Goal: Transaction & Acquisition: Purchase product/service

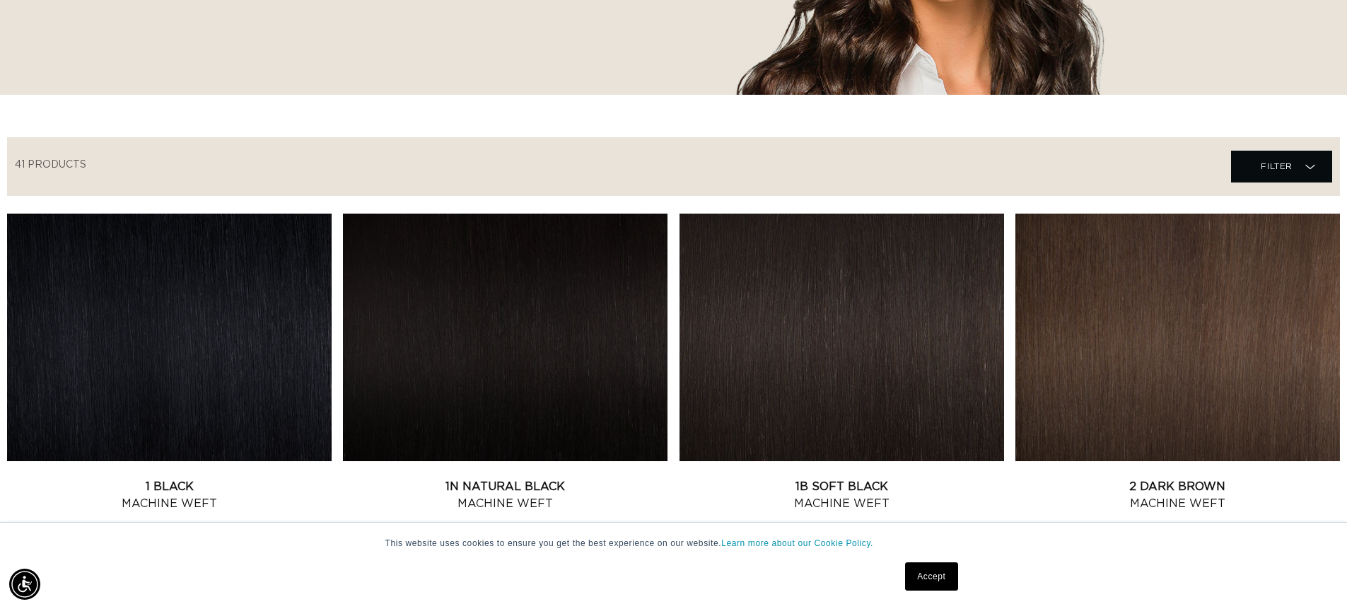
scroll to position [495, 0]
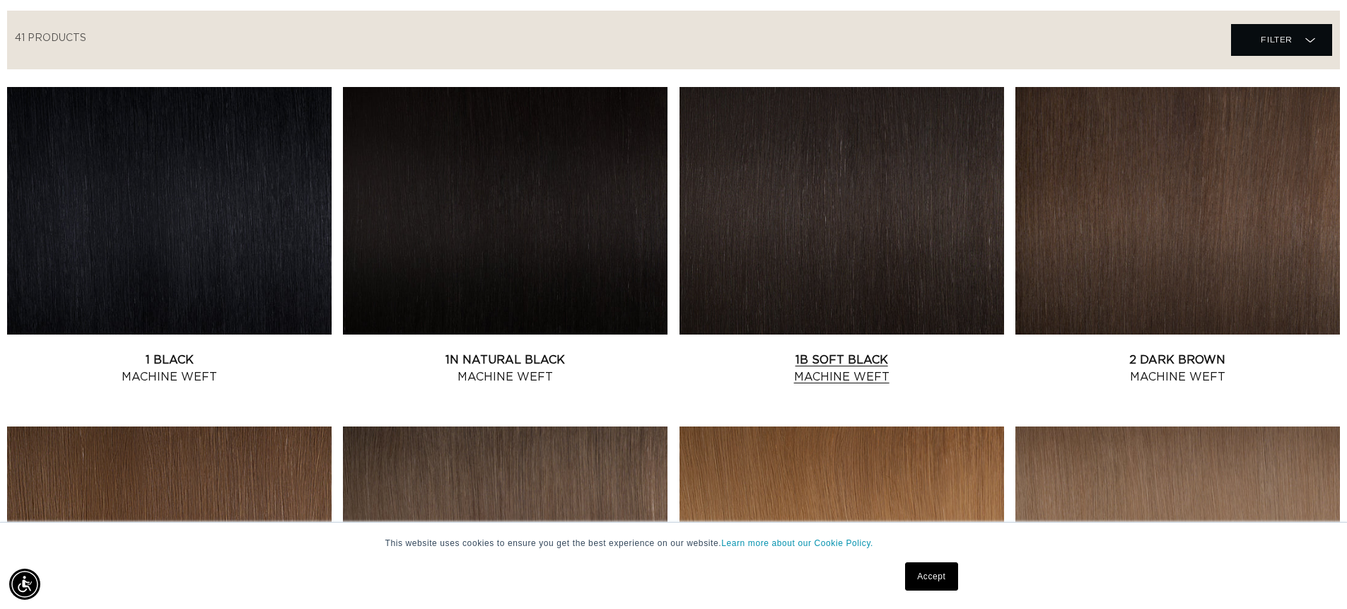
click at [765, 352] on link "1B Soft Black Machine Weft" at bounding box center [842, 369] width 325 height 34
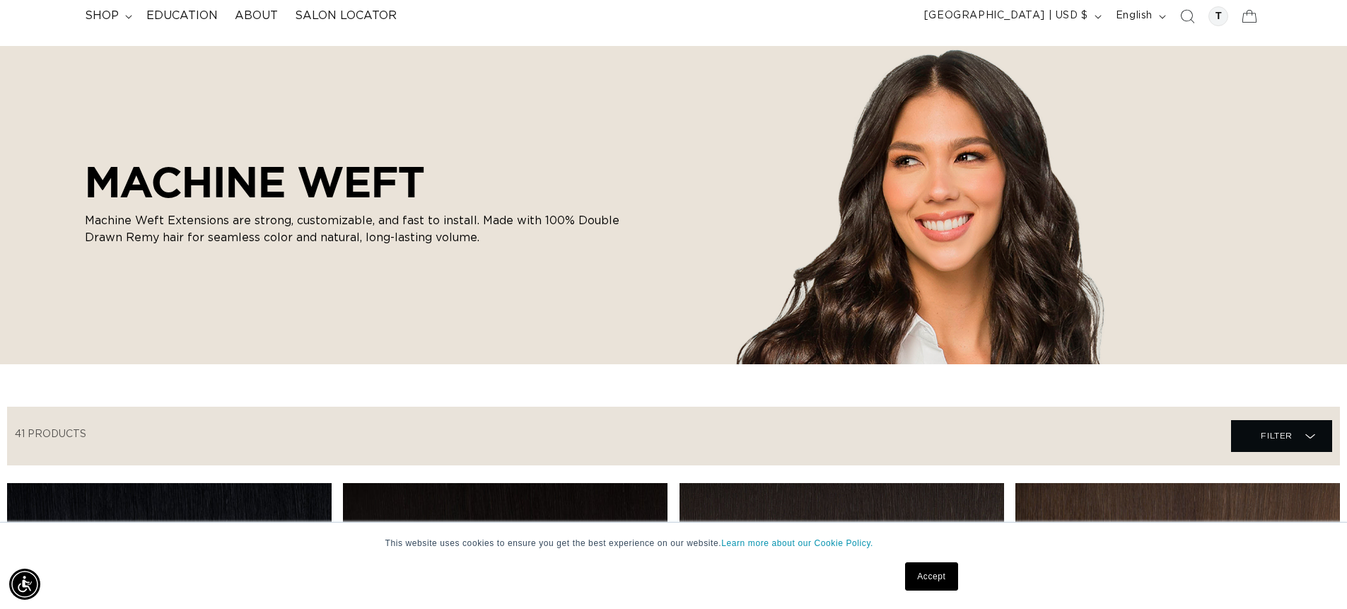
scroll to position [0, 0]
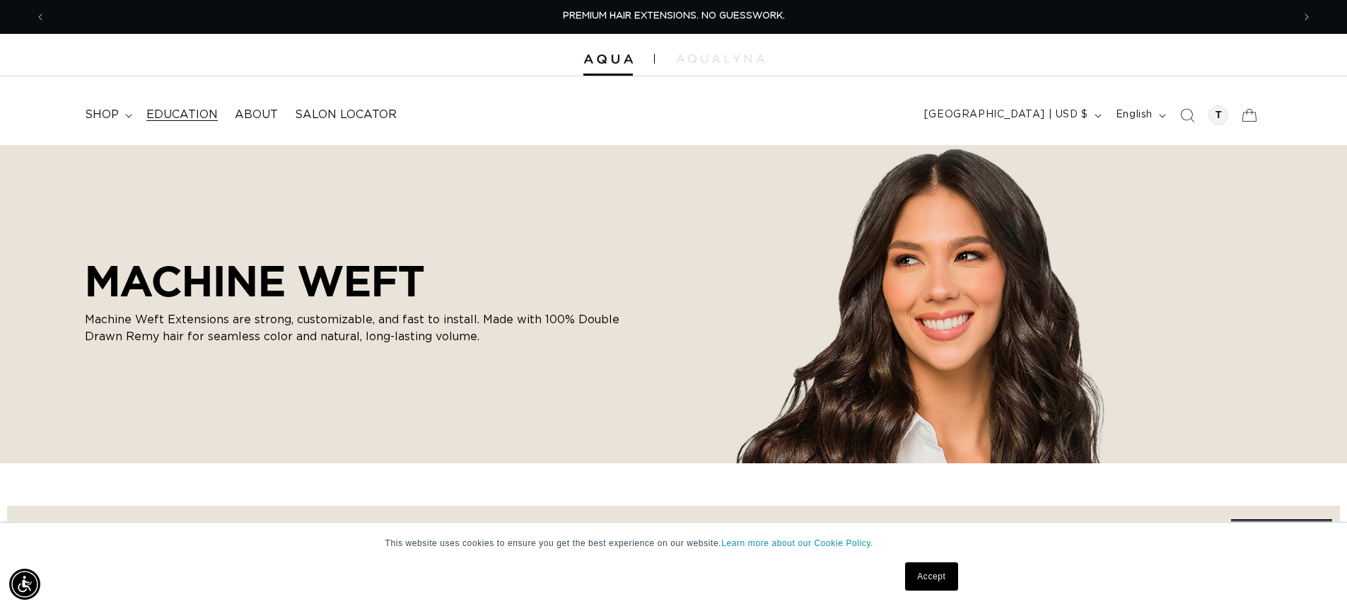
click at [178, 110] on span "Education" at bounding box center [181, 115] width 71 height 15
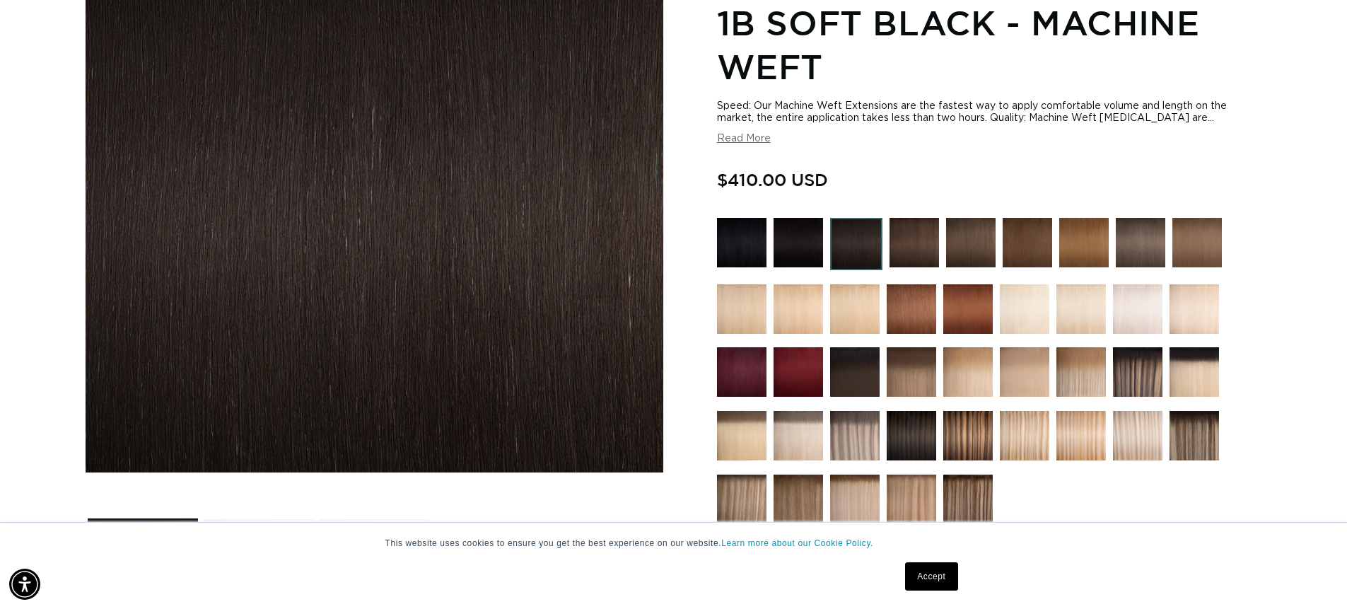
scroll to position [0, 1247]
click at [740, 245] on img at bounding box center [742, 243] width 50 height 50
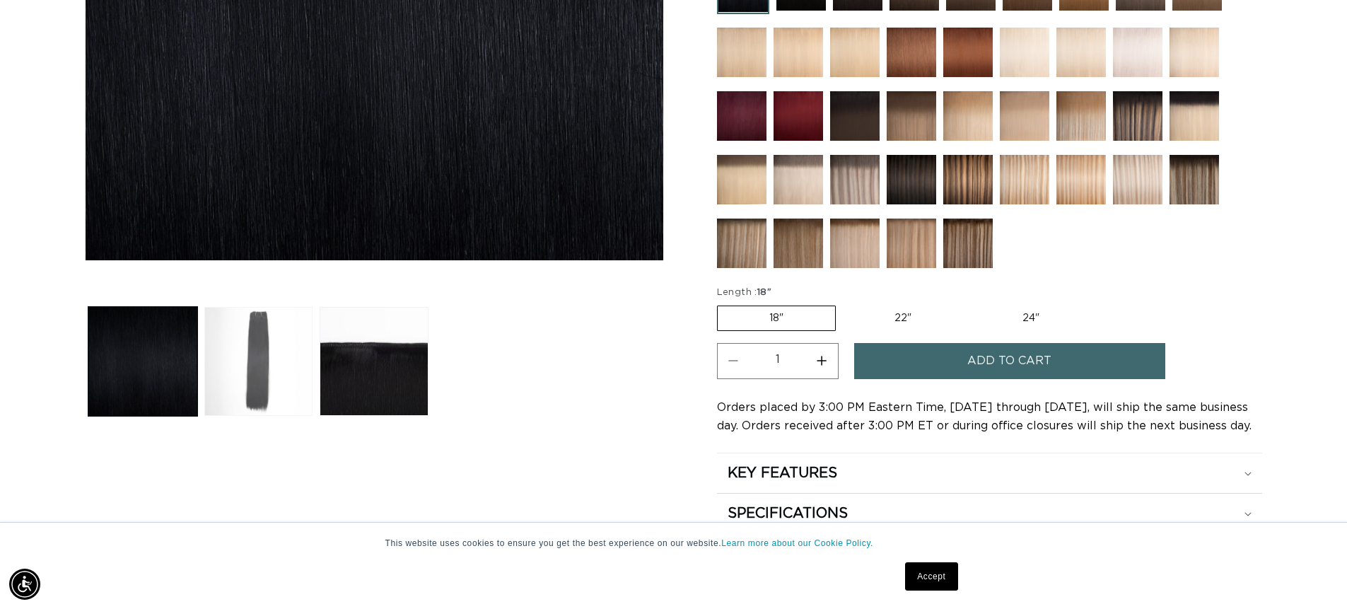
click at [277, 388] on button "Load image 2 in gallery view" at bounding box center [258, 361] width 109 height 109
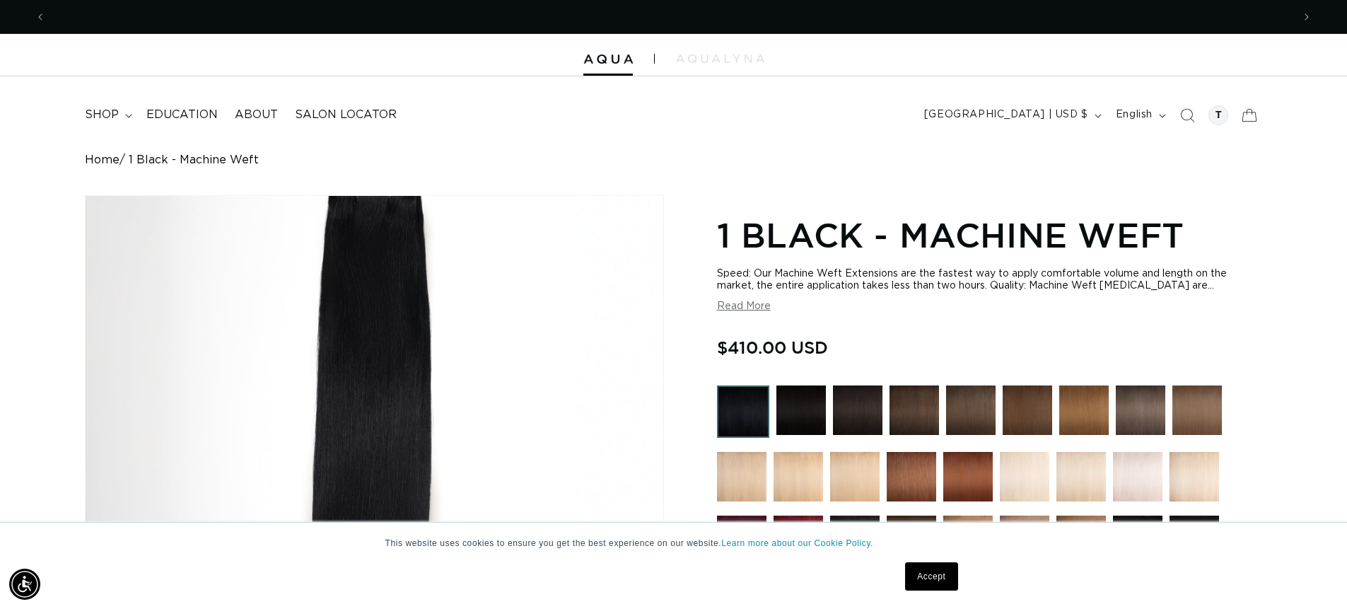
scroll to position [0, 2494]
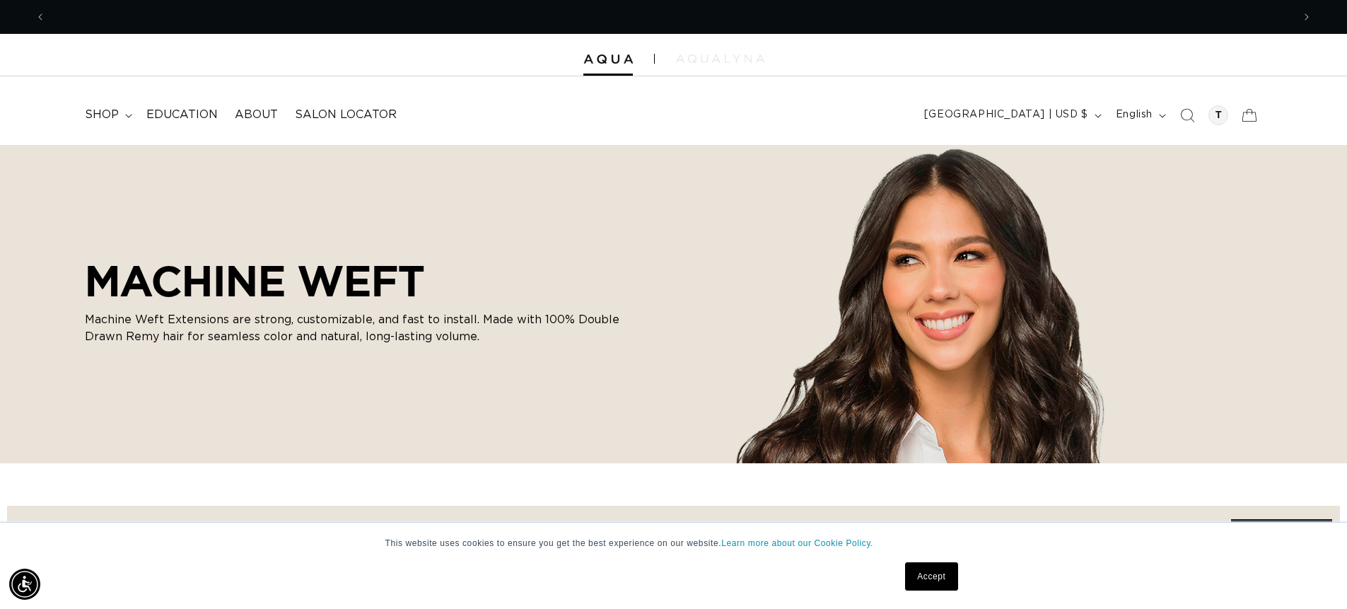
scroll to position [0, 1247]
click at [120, 122] on summary "shop" at bounding box center [107, 115] width 62 height 32
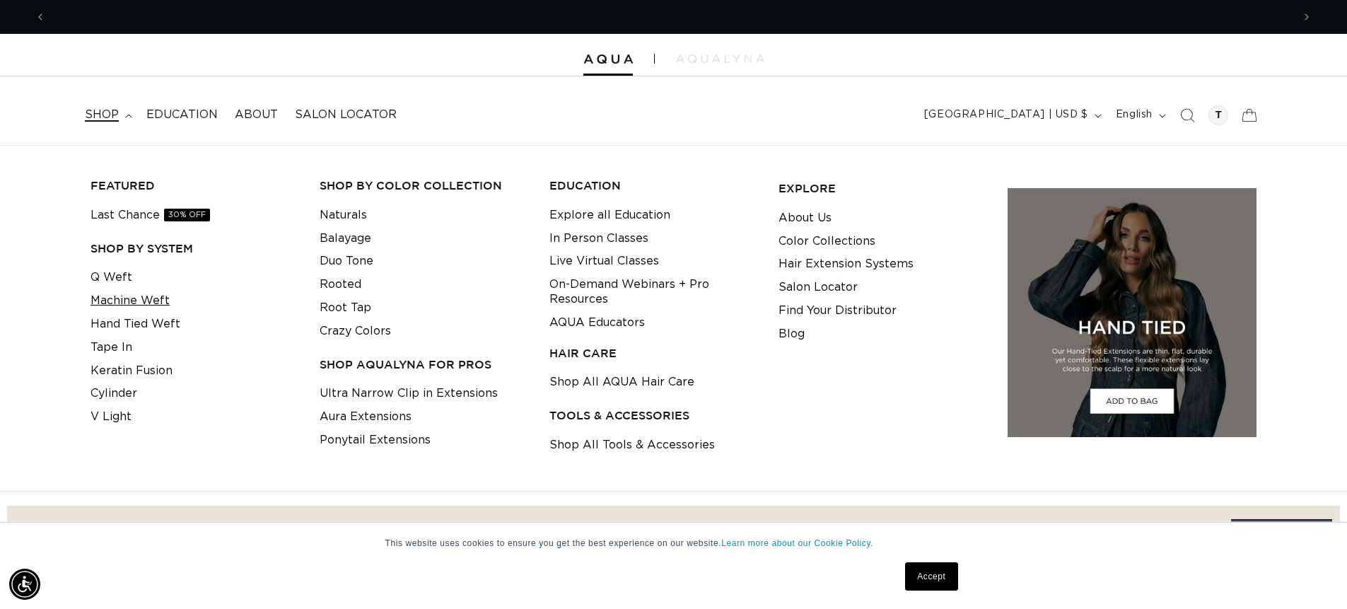
scroll to position [0, 0]
click at [111, 278] on link "Q Weft" at bounding box center [112, 277] width 42 height 23
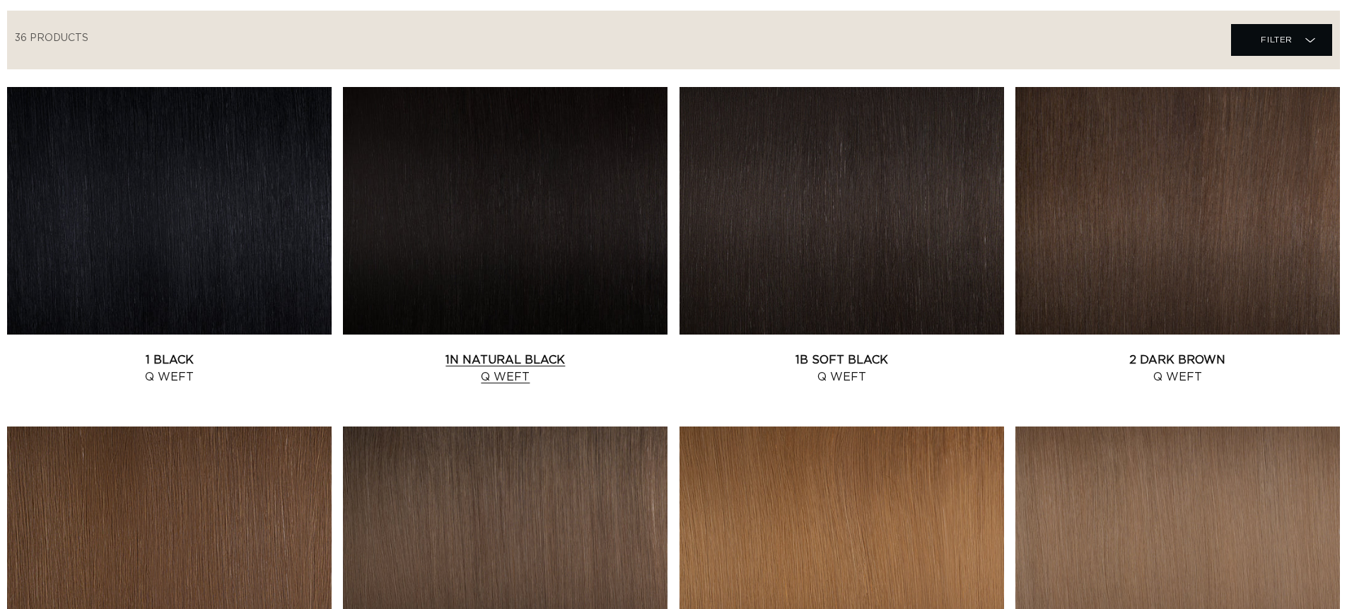
scroll to position [495, 0]
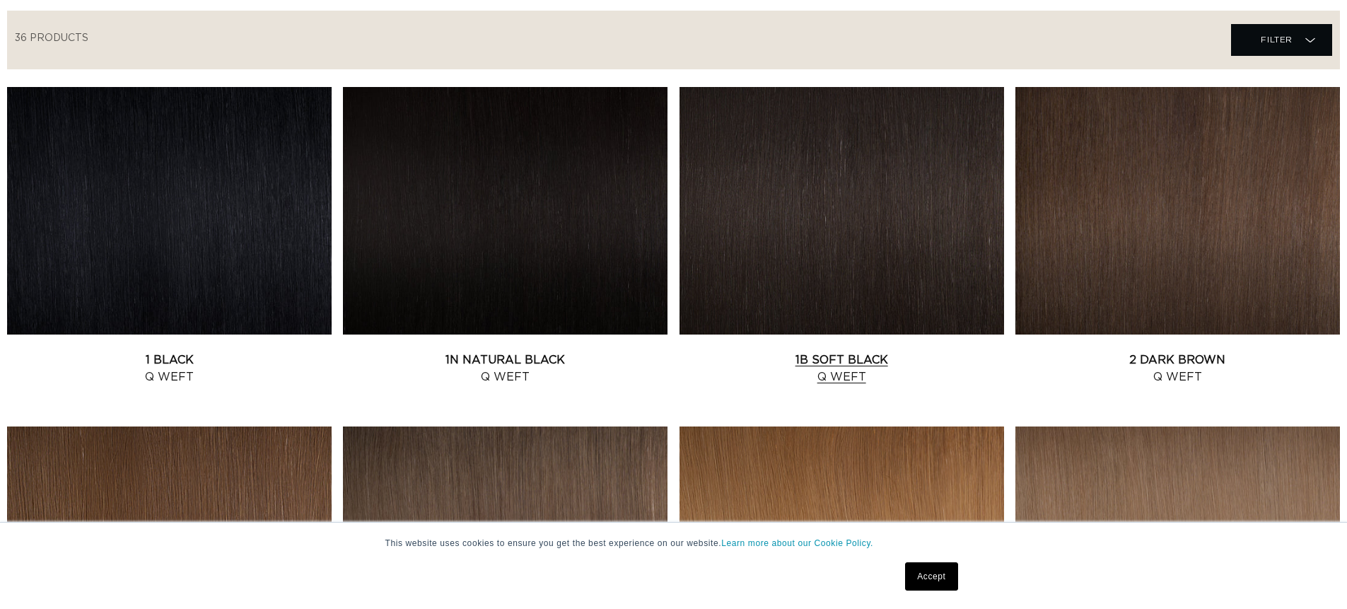
click at [828, 352] on link "1B Soft Black Q Weft" at bounding box center [842, 369] width 325 height 34
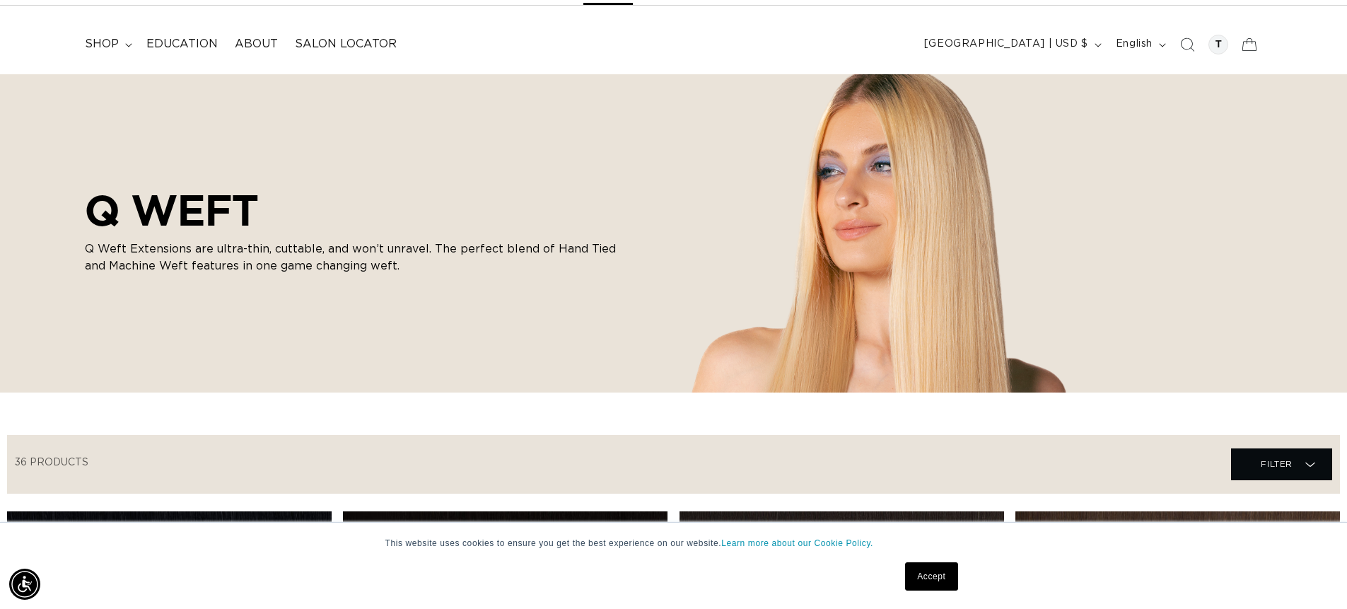
scroll to position [0, 2494]
click at [111, 51] on summary "shop" at bounding box center [107, 44] width 62 height 32
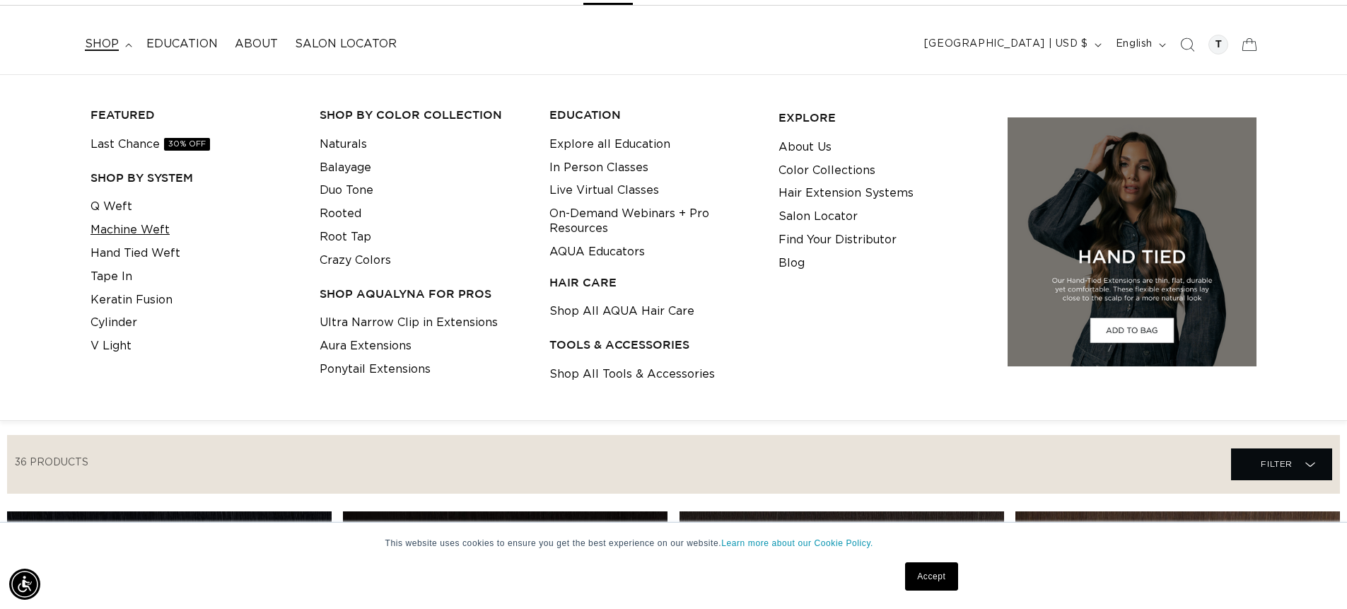
scroll to position [0, 0]
click at [115, 253] on link "Hand Tied Weft" at bounding box center [136, 253] width 90 height 23
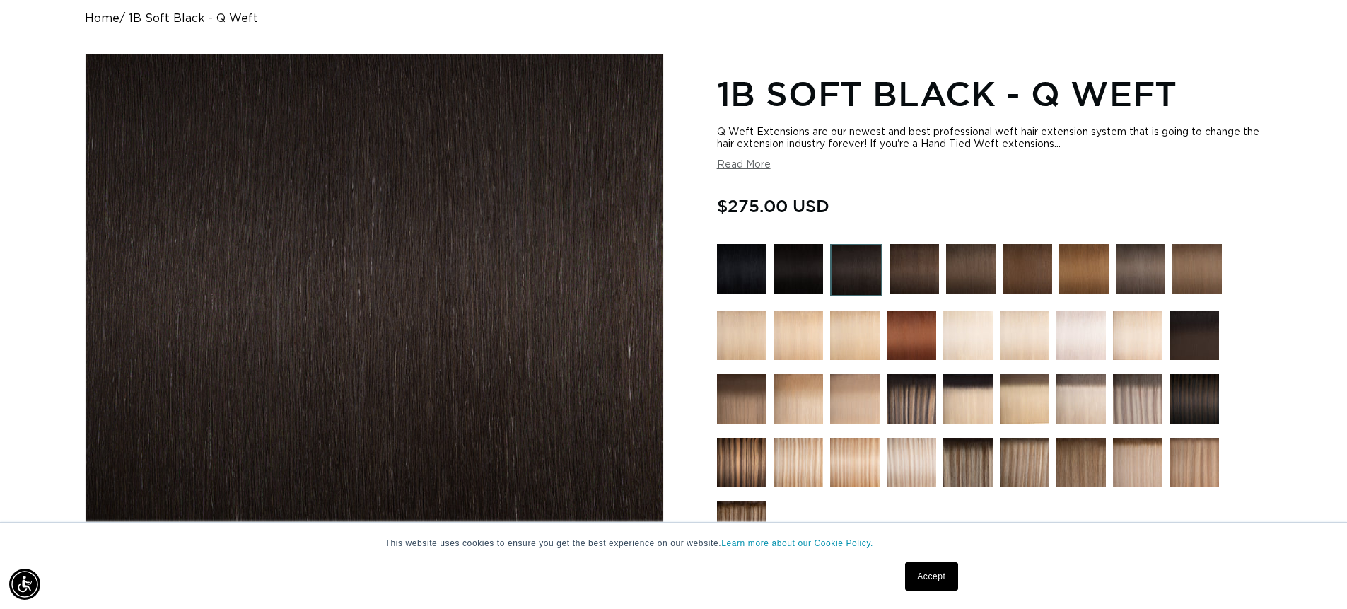
scroll to position [0, 2494]
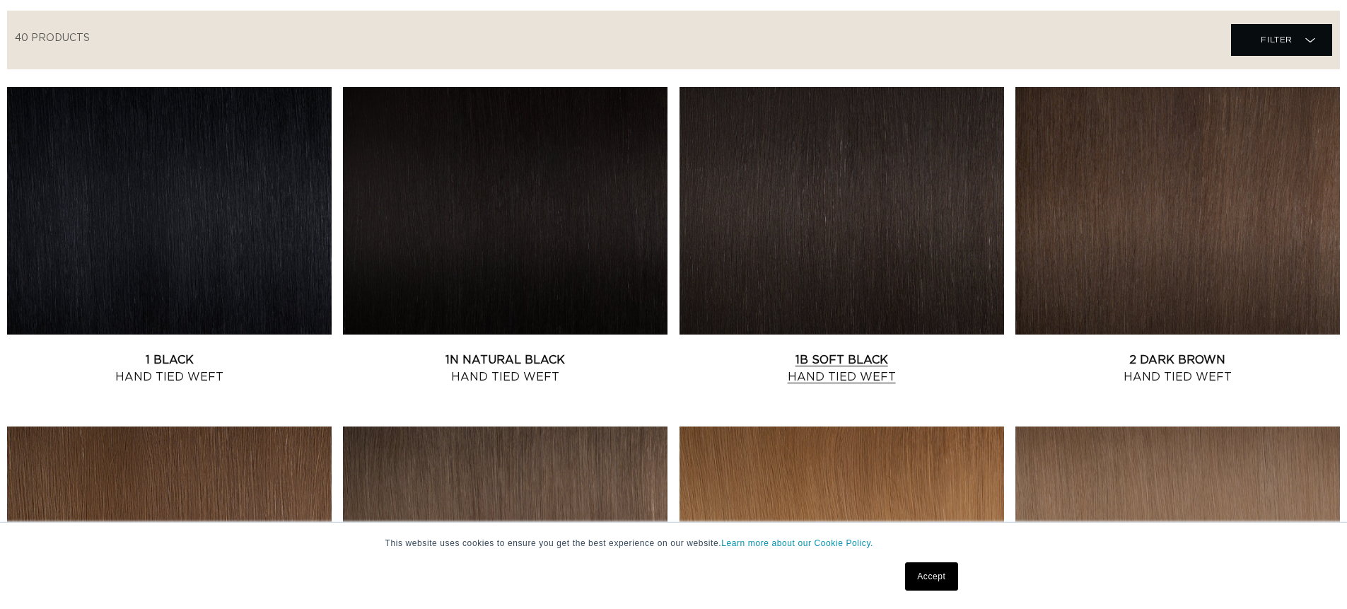
click at [745, 352] on link "1B Soft Black Hand Tied Weft" at bounding box center [842, 369] width 325 height 34
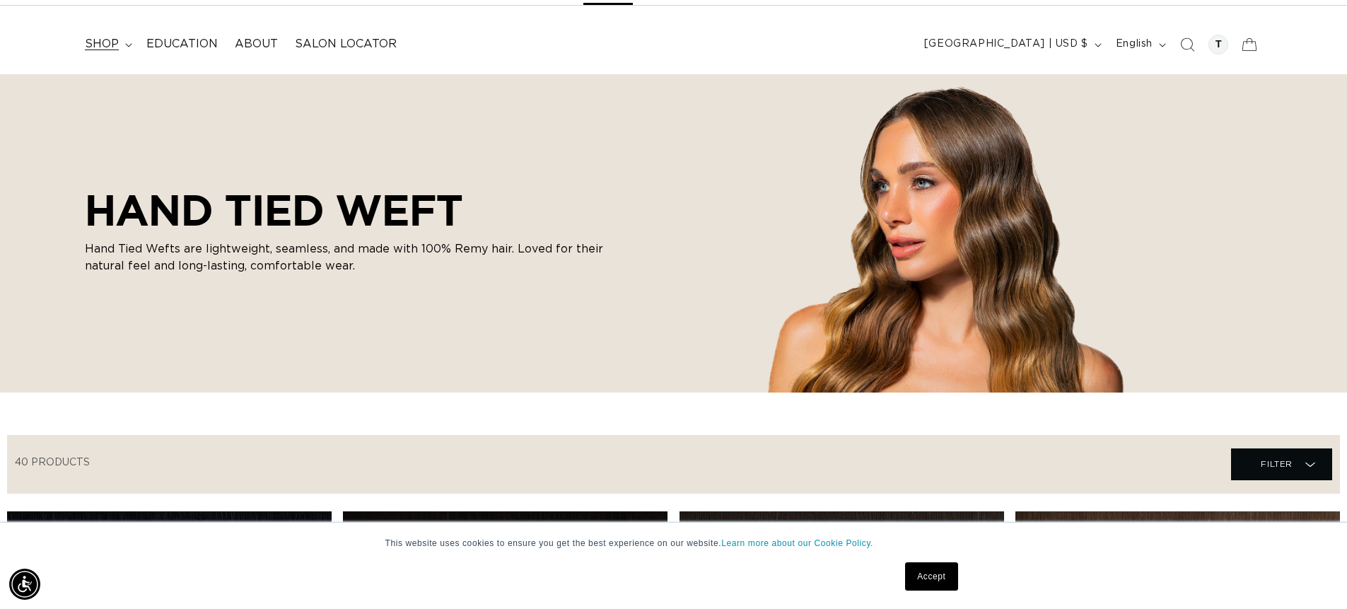
scroll to position [0, 2494]
click at [112, 45] on span "shop" at bounding box center [102, 44] width 34 height 15
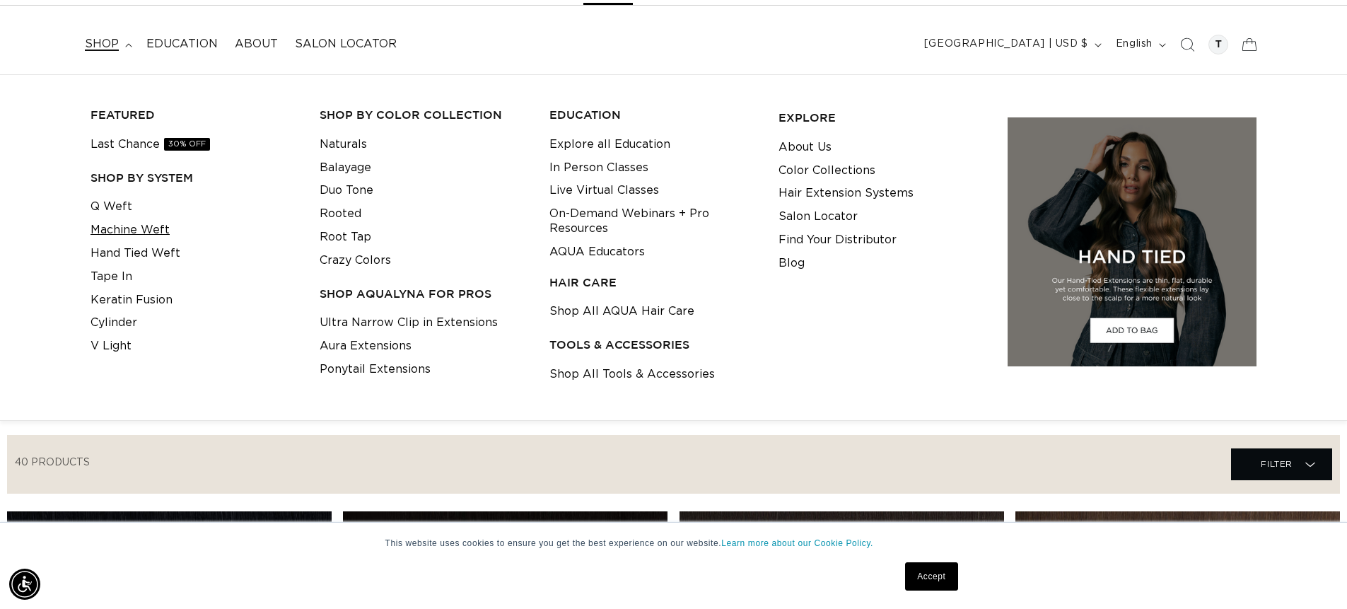
click at [145, 231] on link "Machine Weft" at bounding box center [130, 230] width 79 height 23
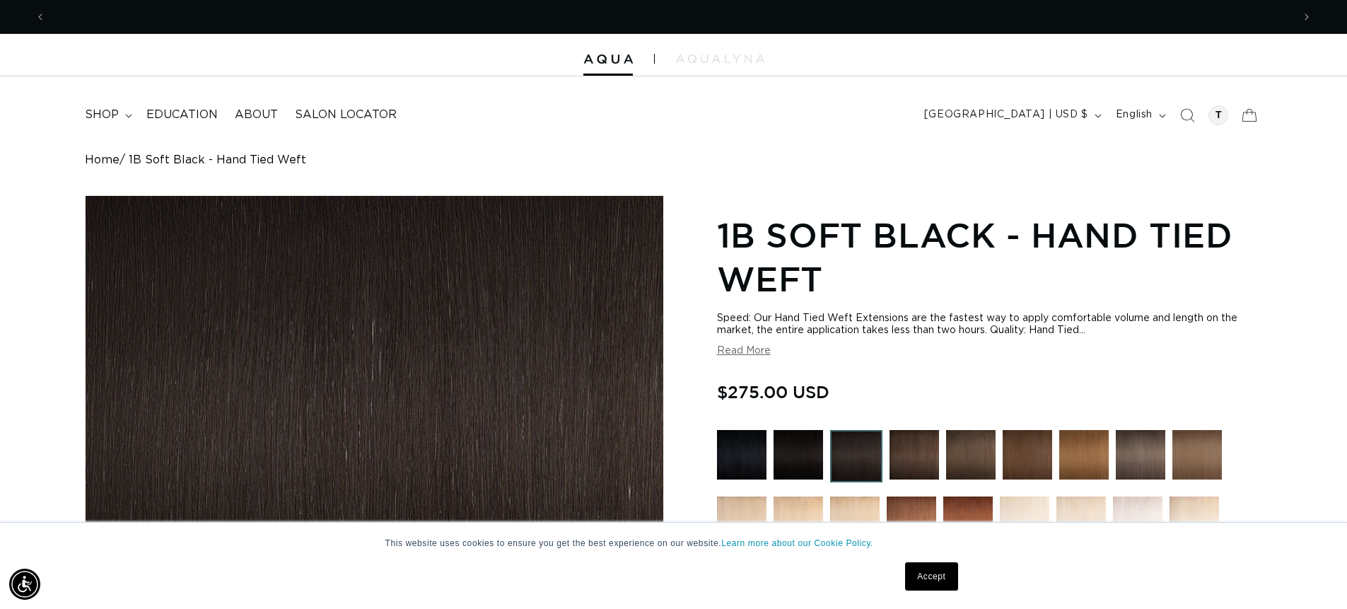
scroll to position [0, 1247]
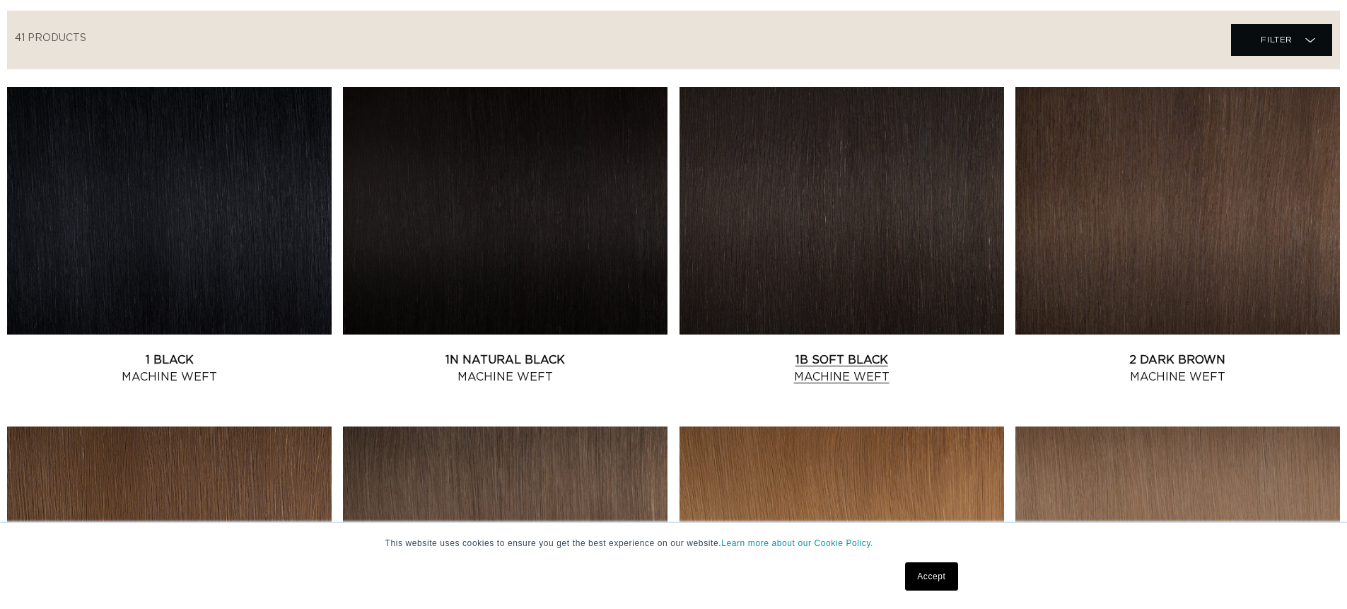
click at [812, 352] on link "1B Soft Black Machine Weft" at bounding box center [842, 369] width 325 height 34
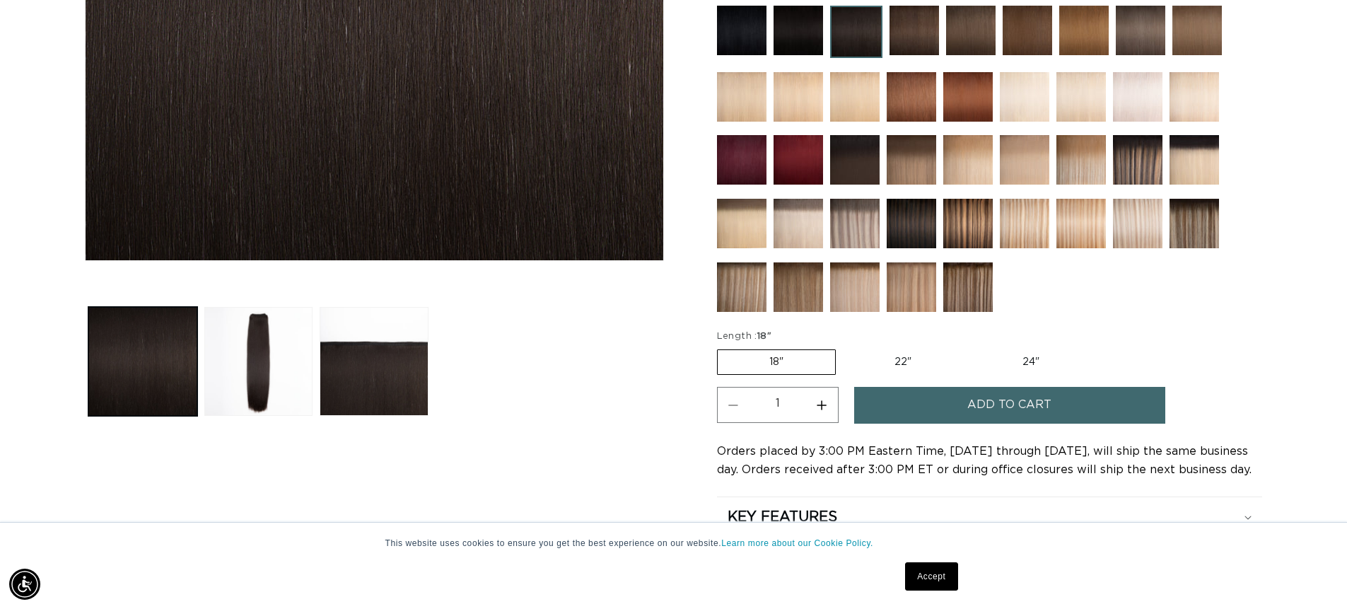
scroll to position [0, 1247]
click at [910, 359] on label "22" Variant sold out or unavailable" at bounding box center [903, 362] width 120 height 24
click at [844, 347] on input "22" Variant sold out or unavailable" at bounding box center [843, 347] width 1 height 1
radio input "true"
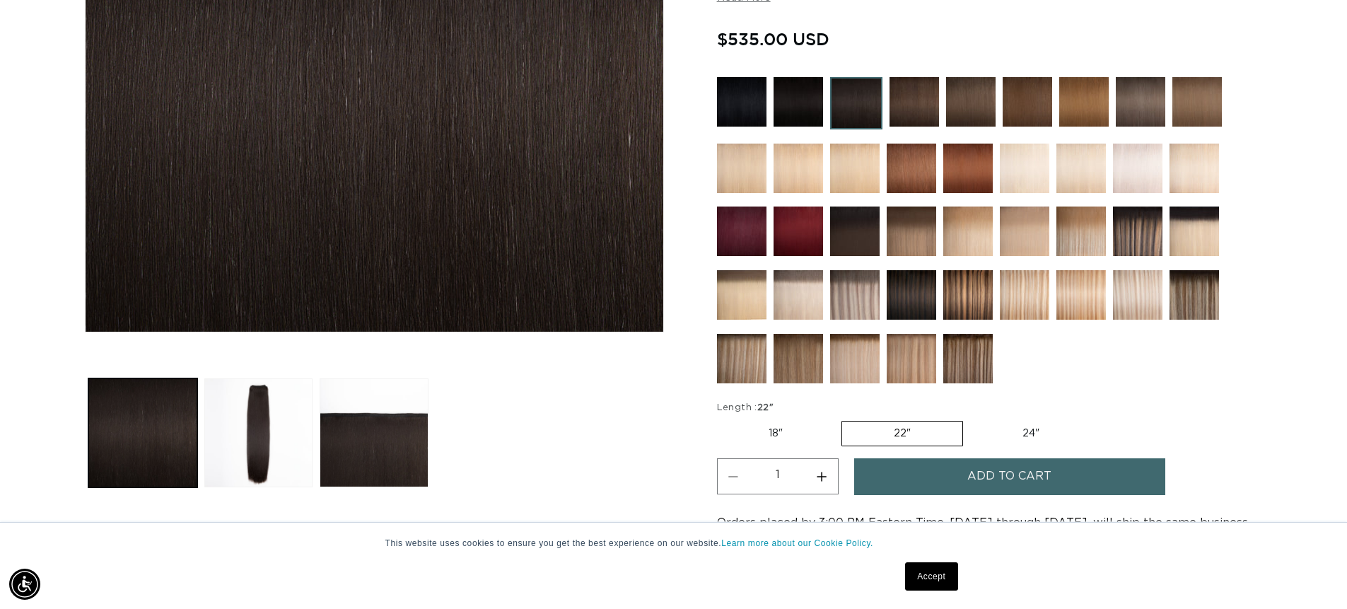
scroll to position [354, 0]
click at [801, 429] on label "18" Variant sold out or unavailable" at bounding box center [775, 433] width 117 height 24
click at [721, 418] on input "18" Variant sold out or unavailable" at bounding box center [721, 417] width 1 height 1
radio input "true"
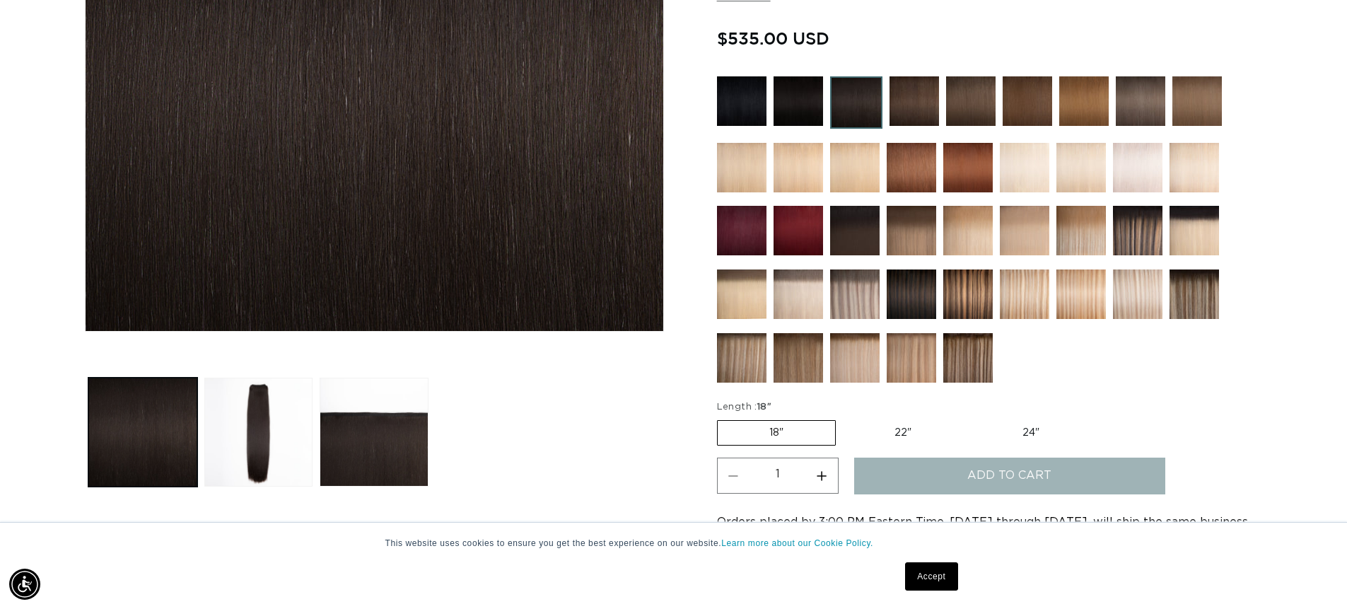
scroll to position [0, 2494]
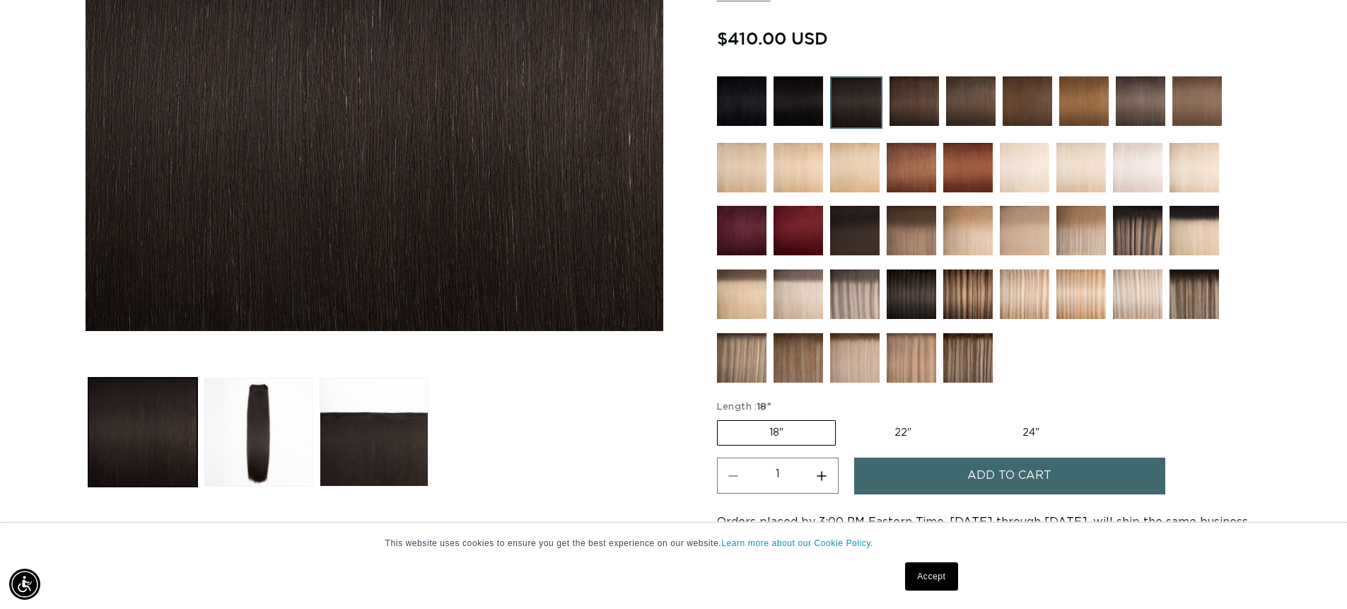
click at [907, 438] on label "22" Variant sold out or unavailable" at bounding box center [903, 433] width 120 height 24
click at [844, 418] on input "22" Variant sold out or unavailable" at bounding box center [843, 417] width 1 height 1
radio input "true"
click at [1040, 430] on label "24" Variant sold out or unavailable" at bounding box center [1031, 433] width 120 height 24
click at [971, 418] on input "24" Variant sold out or unavailable" at bounding box center [970, 417] width 1 height 1
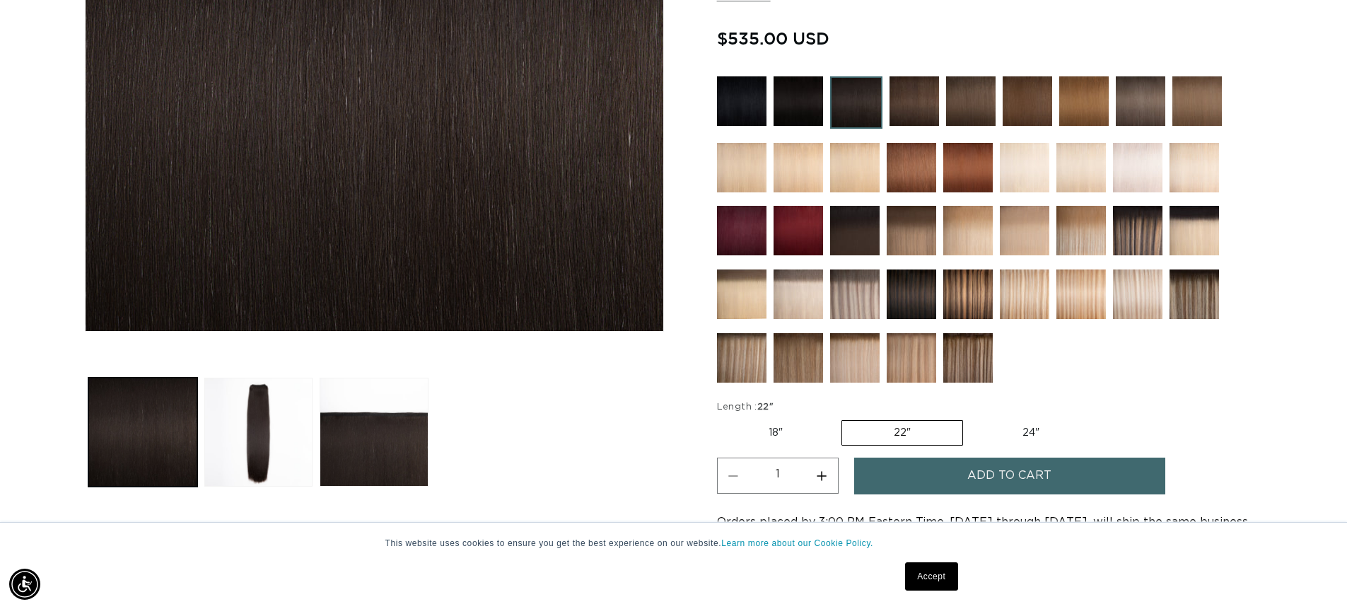
radio input "true"
click at [914, 434] on label "22" Variant sold out or unavailable" at bounding box center [902, 433] width 120 height 24
click at [842, 418] on input "22" Variant sold out or unavailable" at bounding box center [842, 417] width 1 height 1
radio input "true"
